Goal: Task Accomplishment & Management: Use online tool/utility

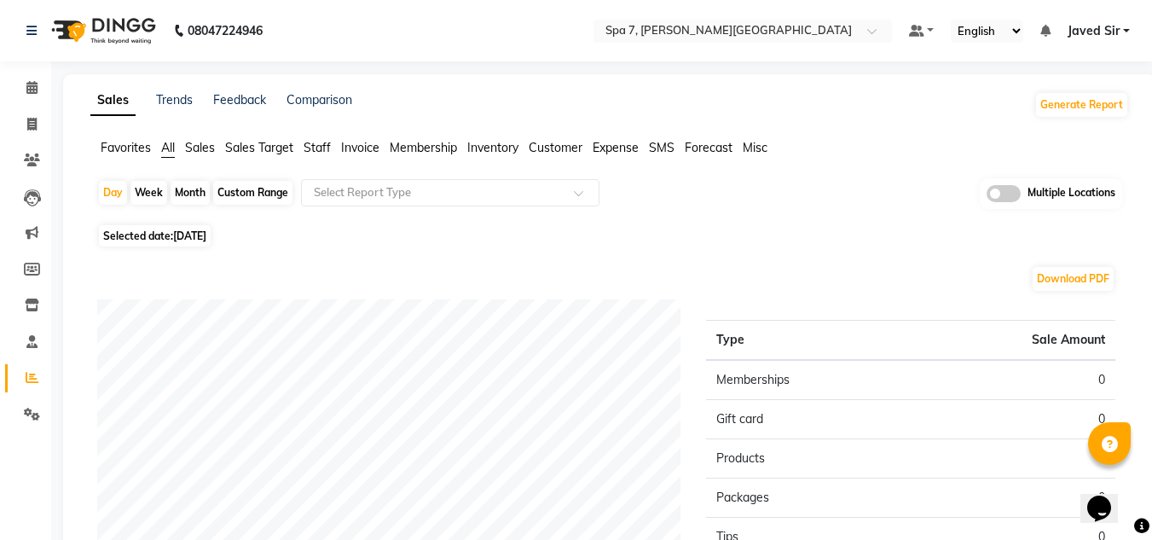
click at [996, 200] on span at bounding box center [1004, 193] width 34 height 17
click at [987, 196] on input "checkbox" at bounding box center [987, 196] width 0 height 0
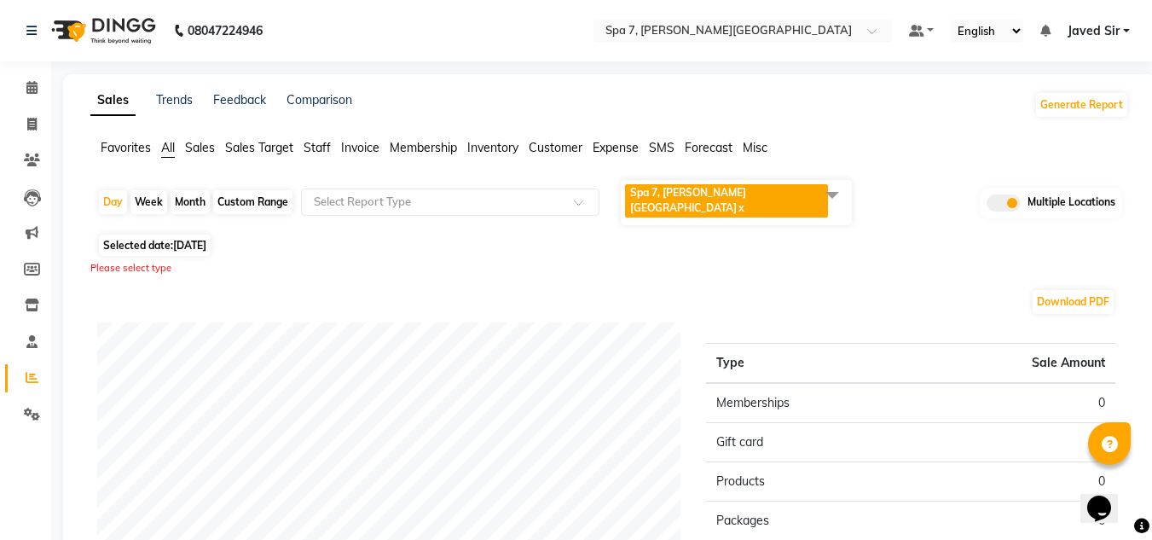
click at [829, 200] on span at bounding box center [832, 194] width 34 height 32
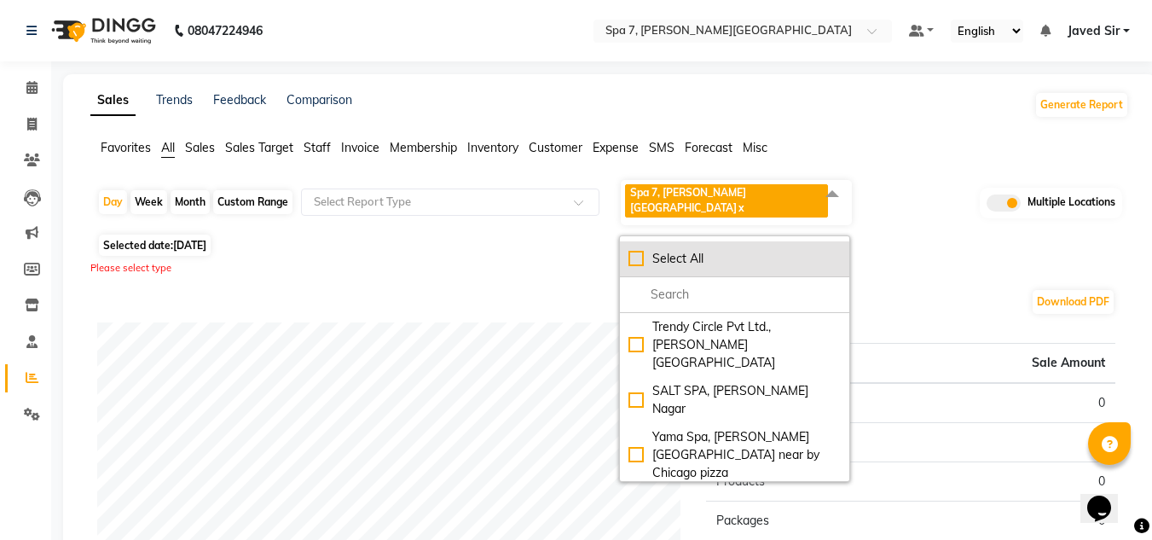
click at [634, 250] on div "Select All" at bounding box center [734, 259] width 212 height 18
checkbox input "true"
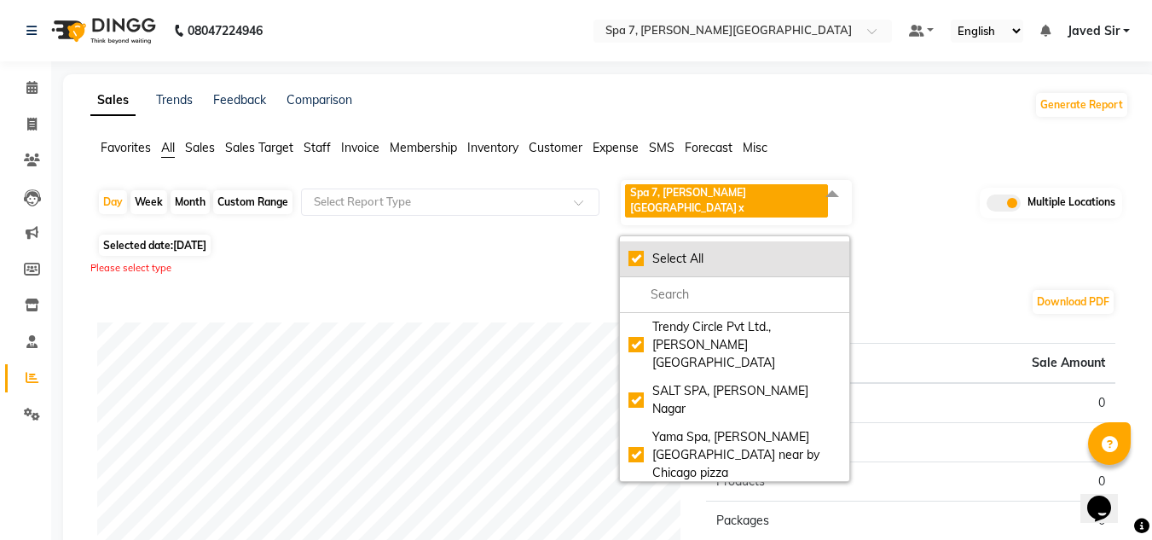
checkbox input "true"
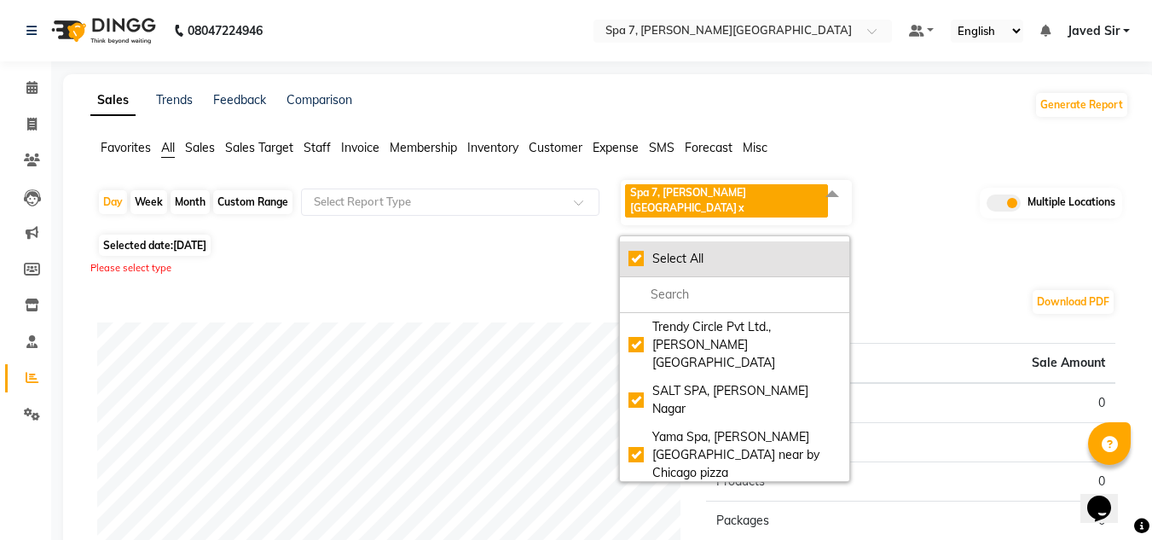
checkbox input "true"
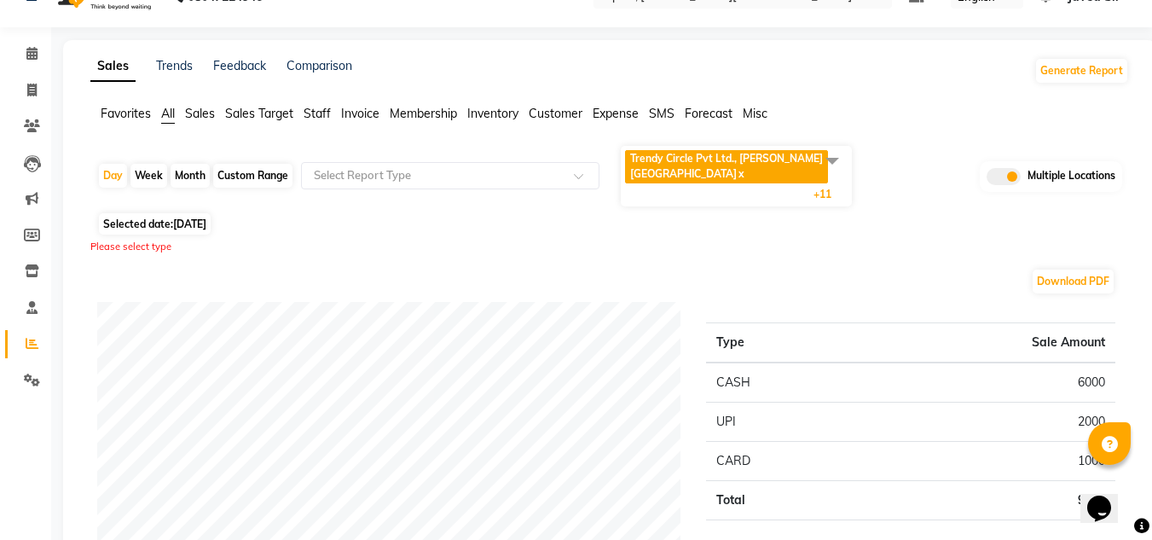
scroll to position [136, 0]
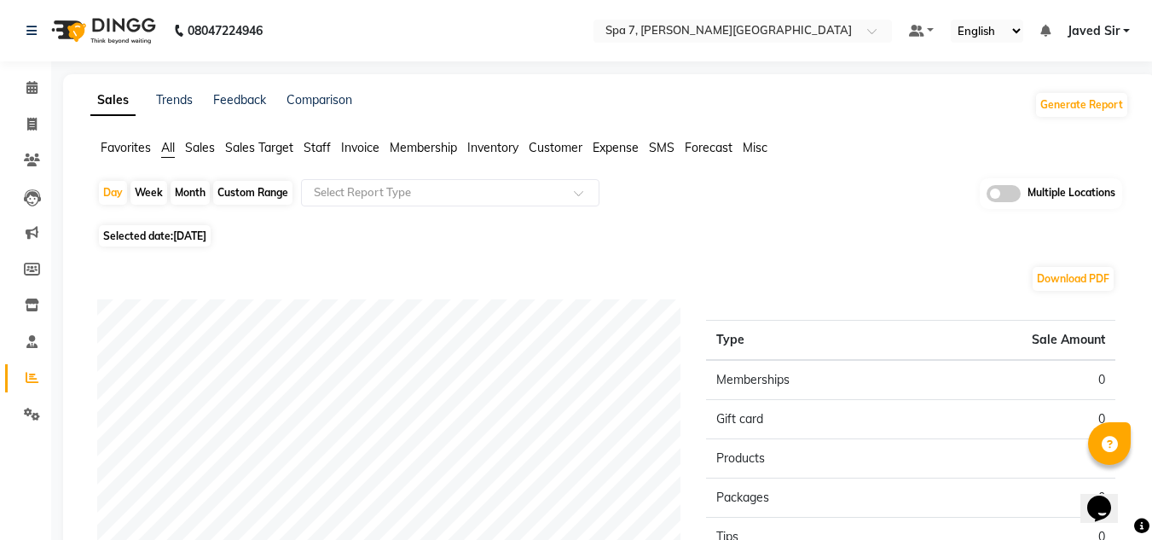
click at [1000, 192] on span at bounding box center [1004, 193] width 34 height 17
click at [987, 196] on input "checkbox" at bounding box center [987, 196] width 0 height 0
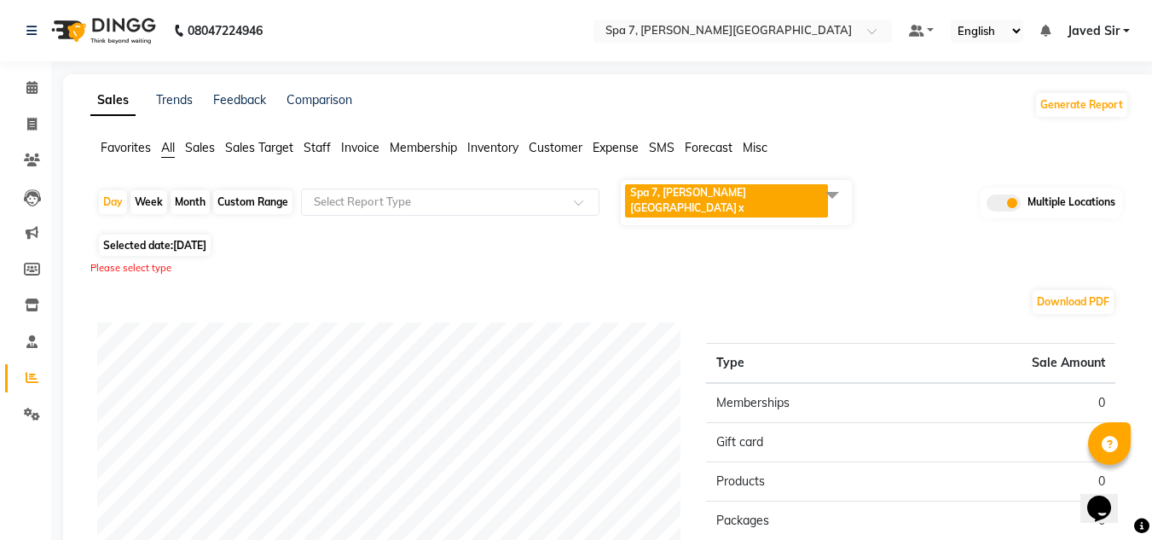
click at [825, 194] on span at bounding box center [832, 194] width 34 height 32
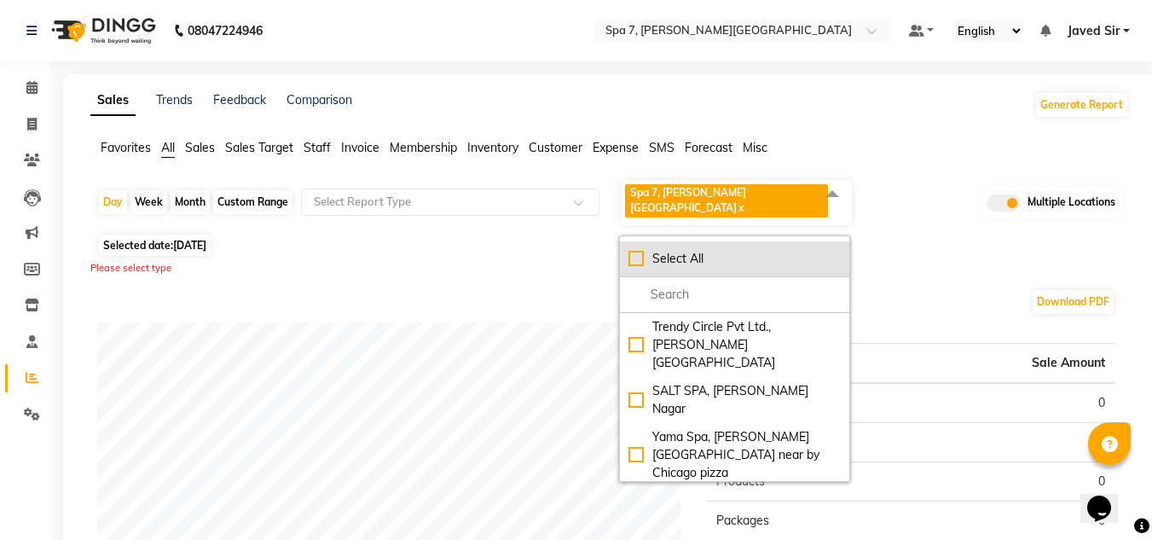
click at [639, 250] on div "Select All" at bounding box center [734, 259] width 212 height 18
checkbox input "true"
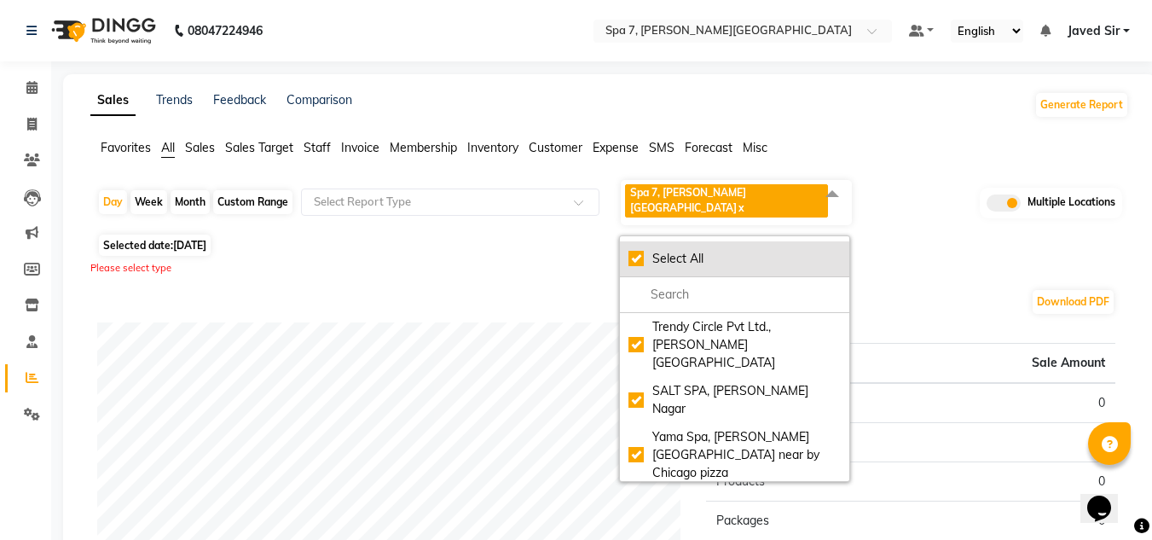
checkbox input "true"
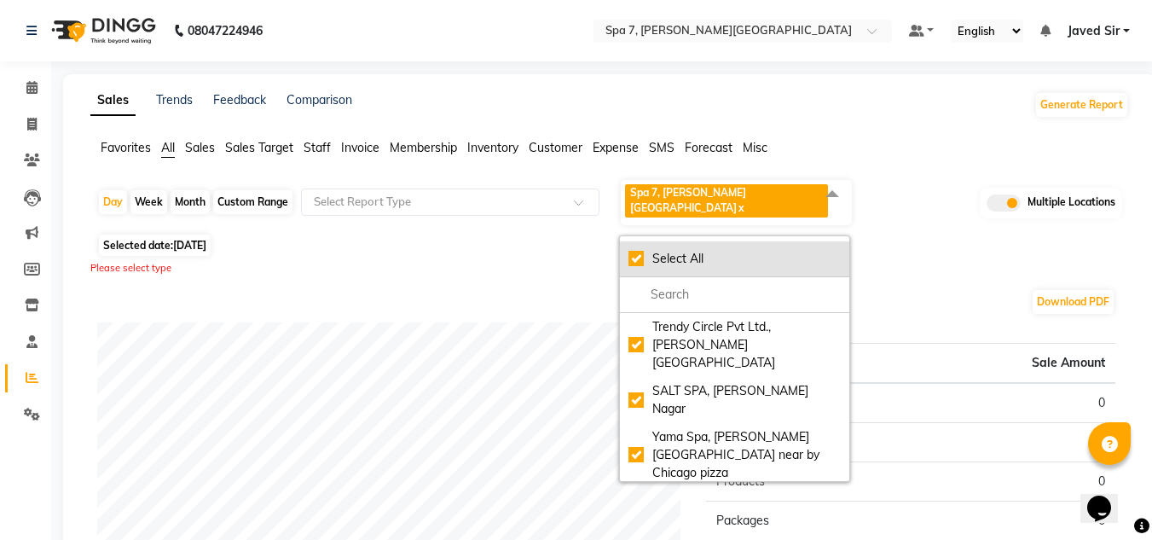
checkbox input "true"
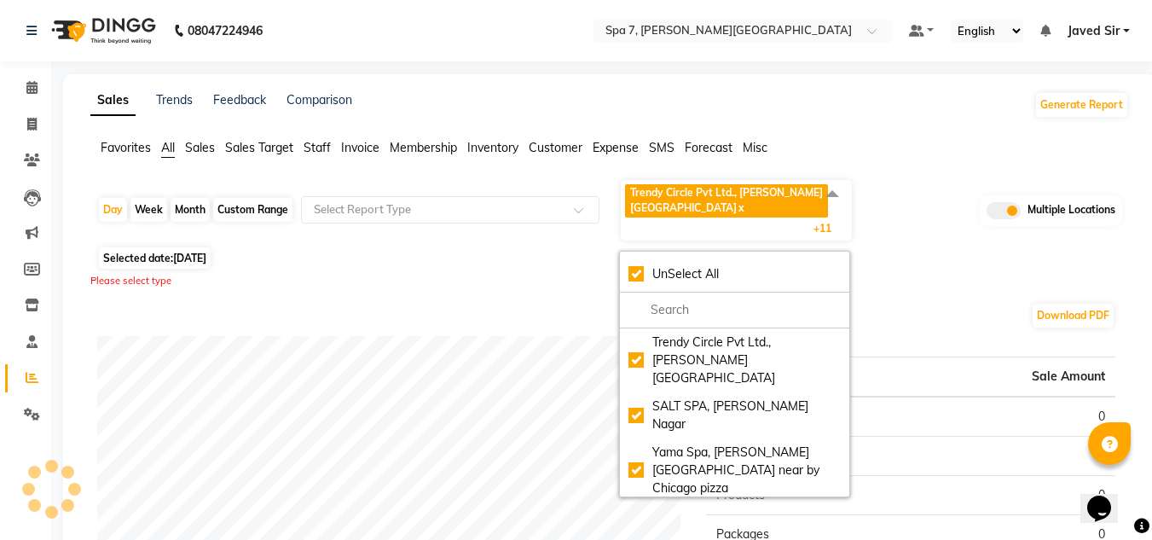
click at [963, 274] on div "Please select type" at bounding box center [609, 281] width 1039 height 14
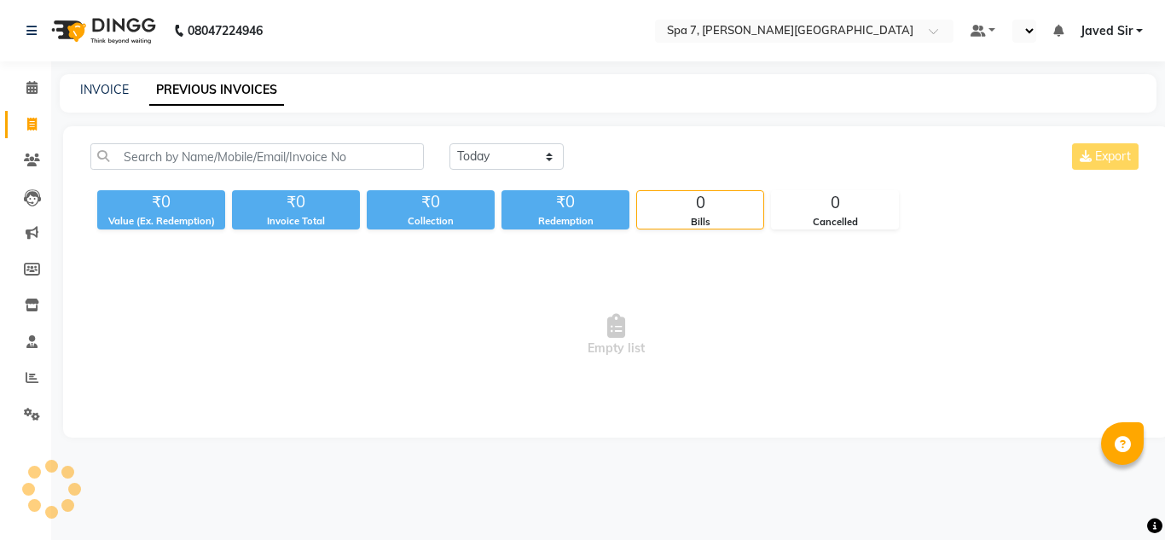
select select "en"
